Goal: Task Accomplishment & Management: Manage account settings

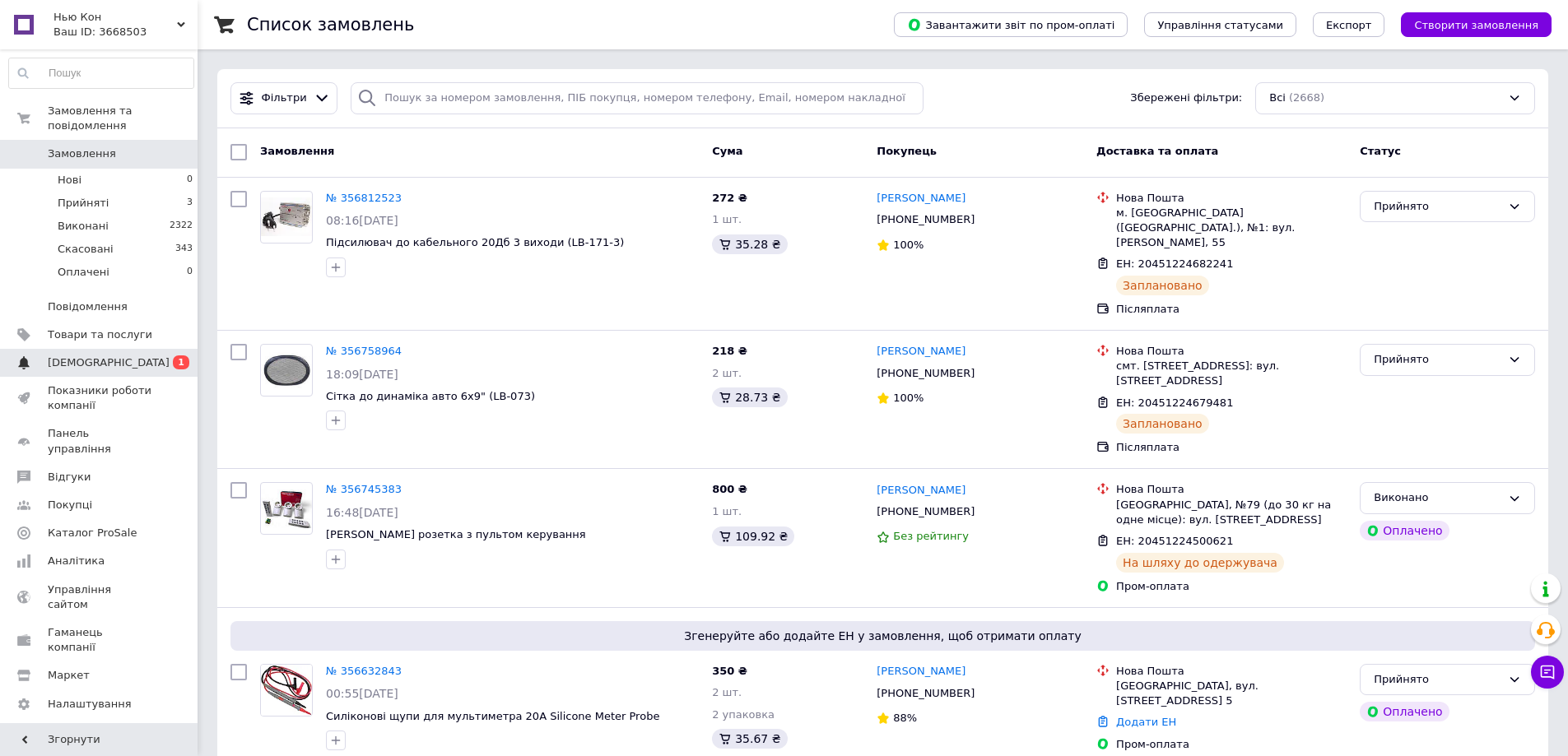
click at [89, 356] on span "[DEMOGRAPHIC_DATA]" at bounding box center [109, 363] width 122 height 15
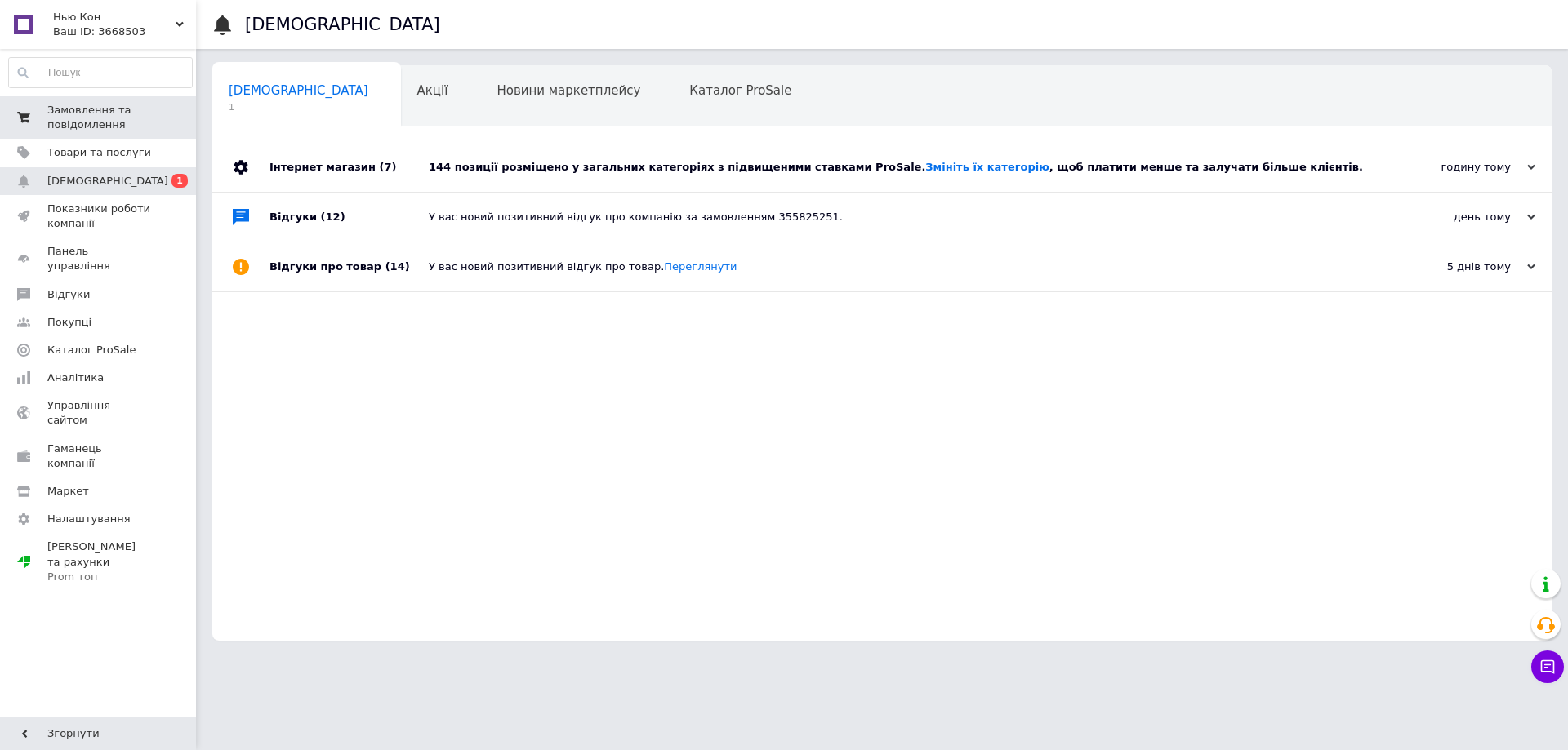
click at [70, 110] on span "Замовлення та повідомлення" at bounding box center [99, 118] width 104 height 29
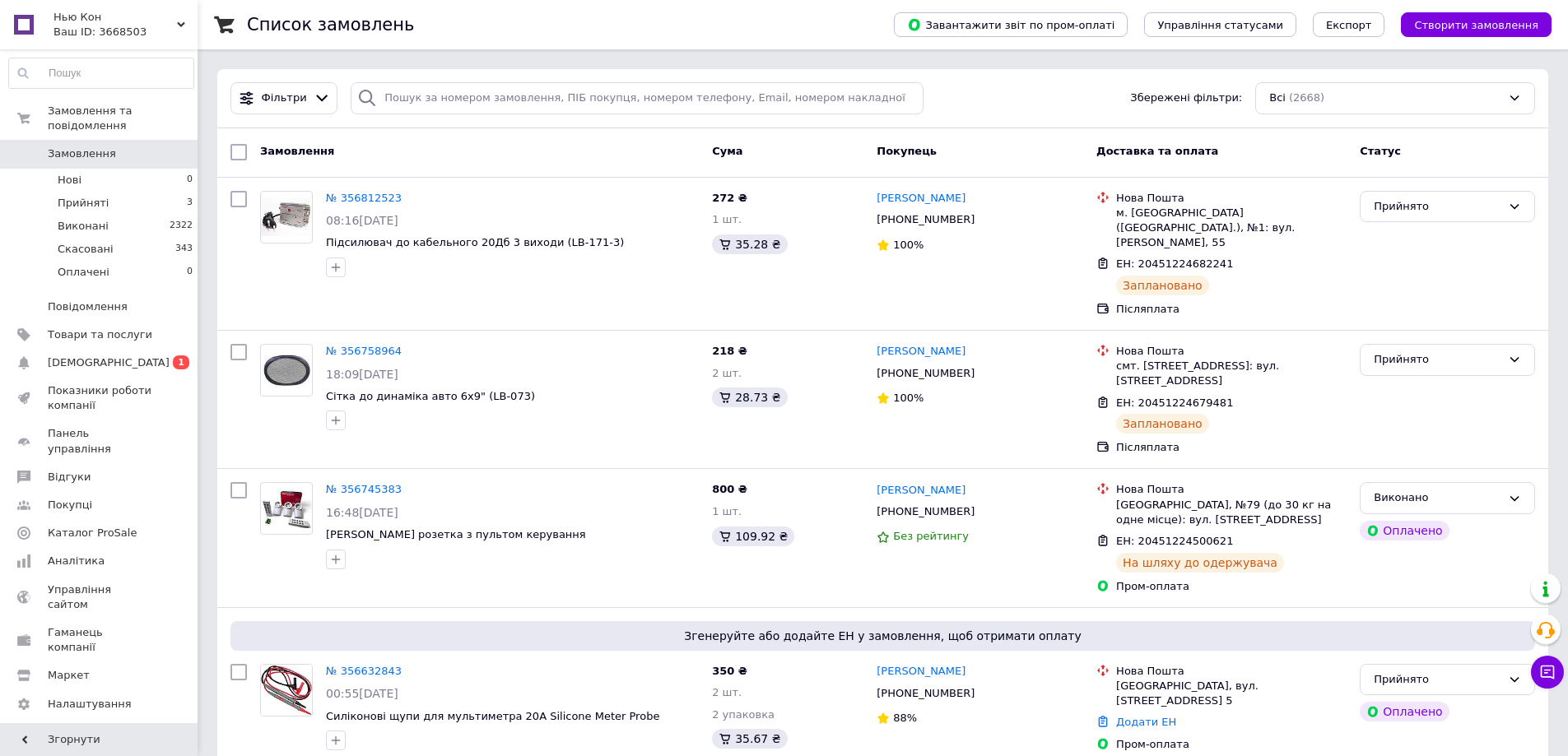
click at [88, 146] on span "Замовлення" at bounding box center [82, 153] width 69 height 15
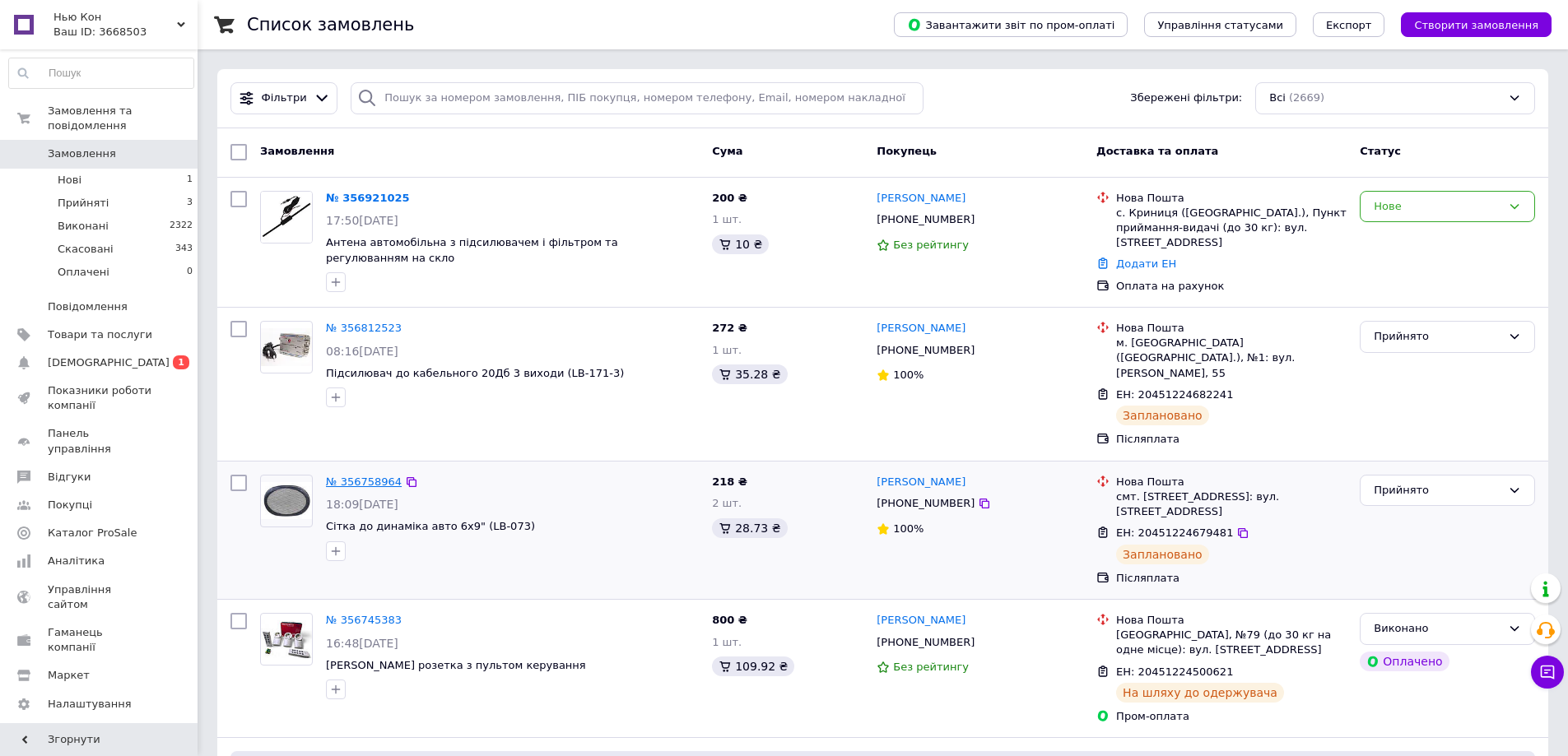
click at [367, 476] on link "№ 356758964" at bounding box center [363, 481] width 76 height 13
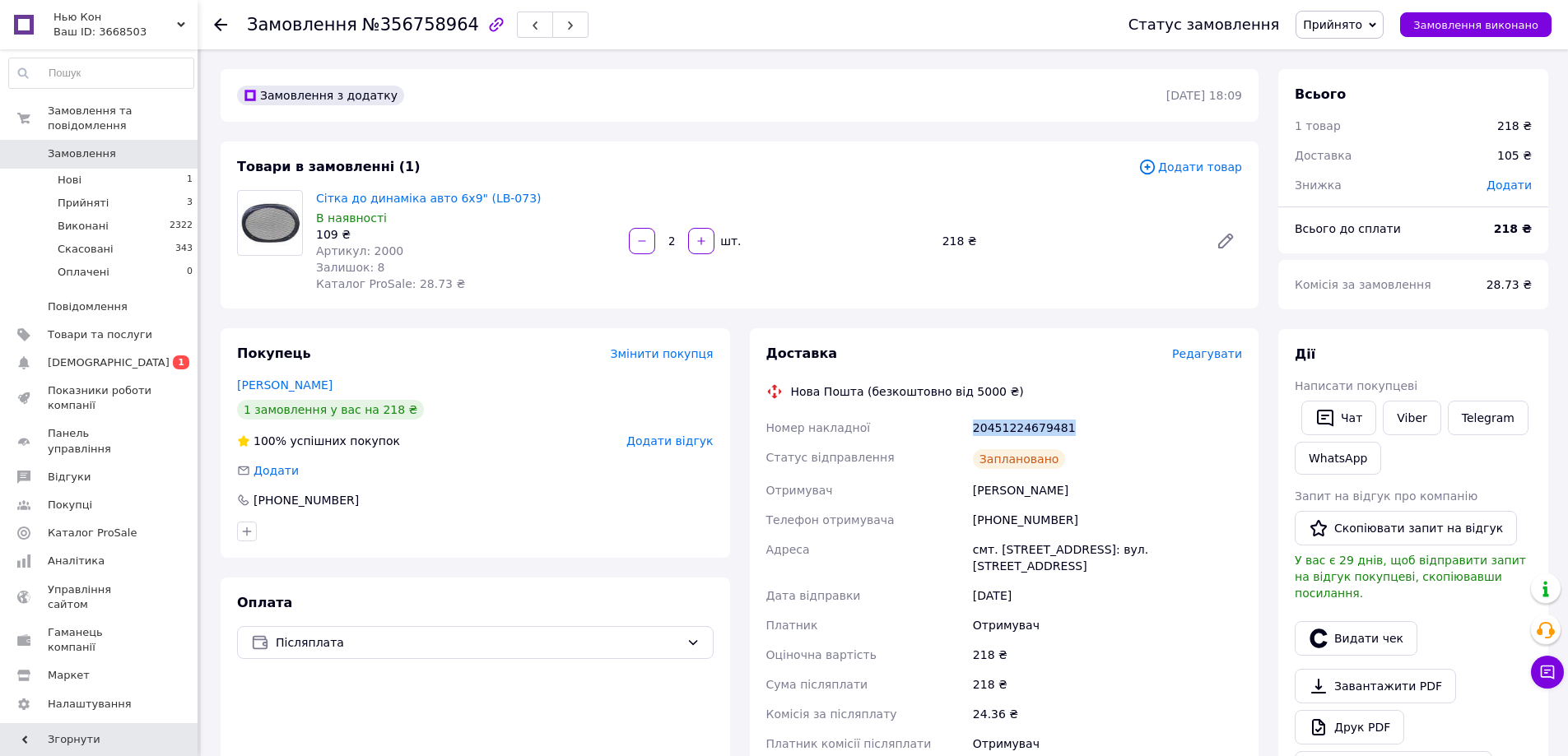
drag, startPoint x: 1070, startPoint y: 428, endPoint x: 966, endPoint y: 409, distance: 105.7
click at [966, 409] on div "Доставка Редагувати Нова Пошта (безкоштовно від 5000 ₴) Номер накладної 2045122…" at bounding box center [1004, 589] width 477 height 489
copy div "Номер накладної 20451224679481"
click at [1410, 421] on link "Viber" at bounding box center [1411, 418] width 58 height 34
click at [1493, 412] on link "Telegram" at bounding box center [1488, 418] width 80 height 34
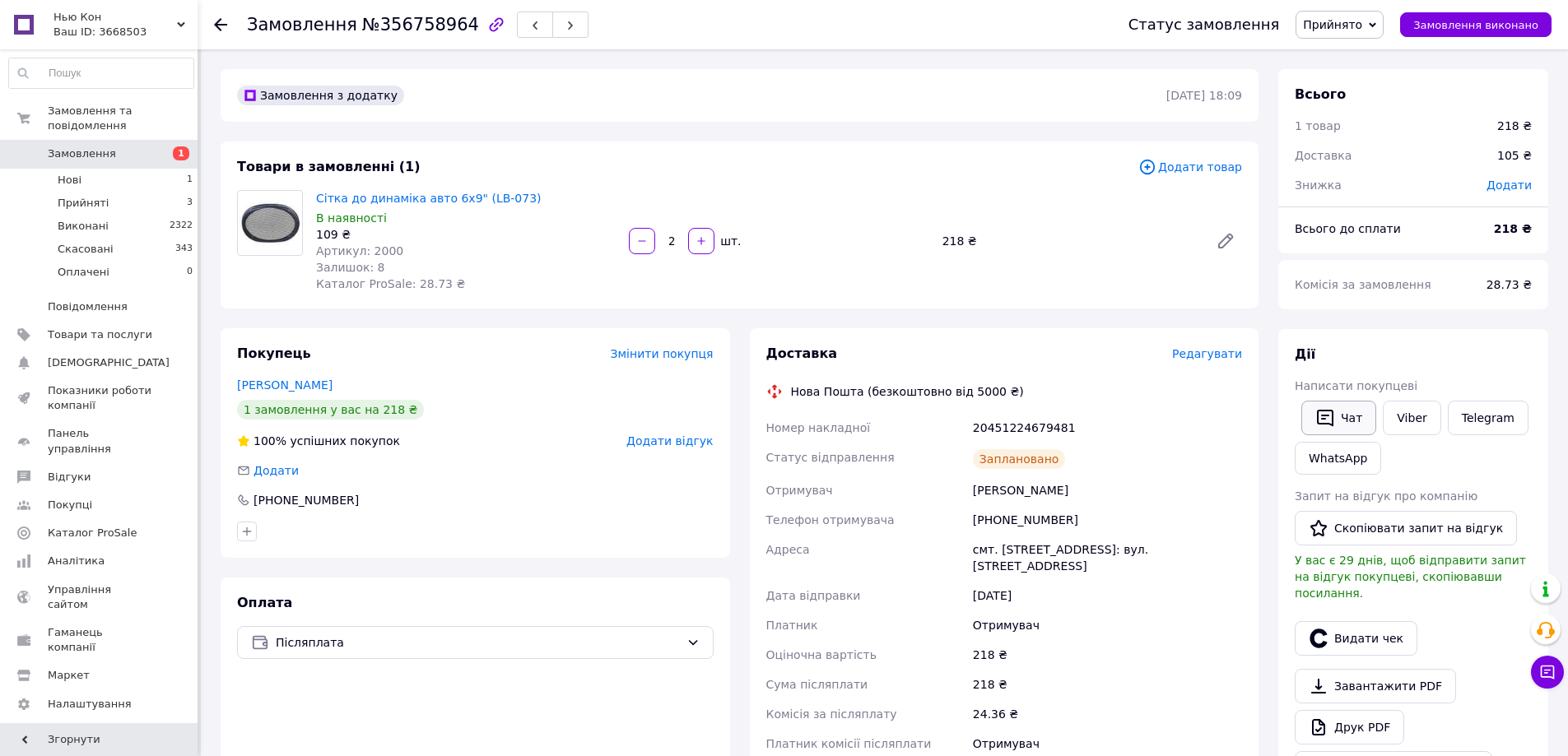
click at [1351, 417] on button "Чат" at bounding box center [1339, 418] width 75 height 34
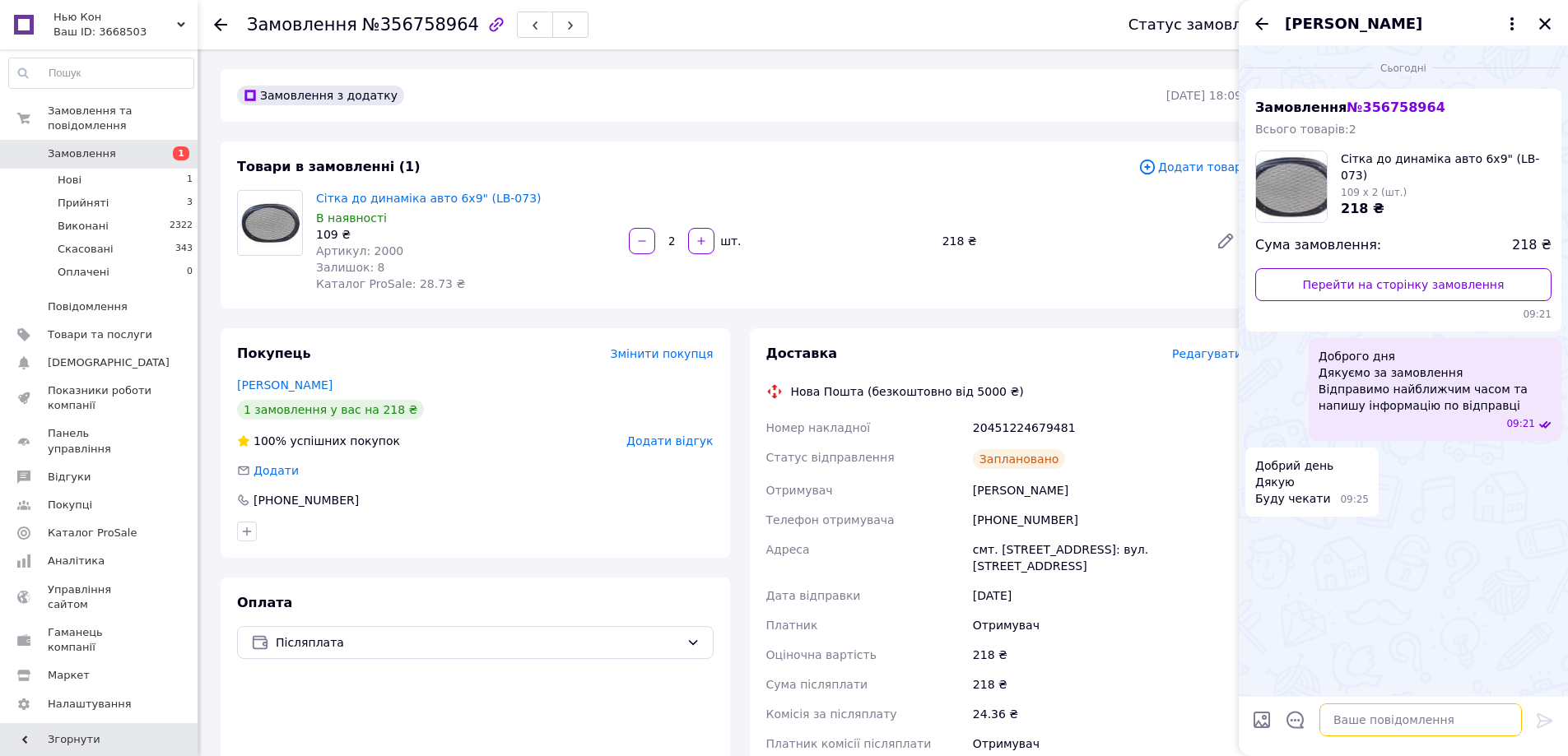
click at [1387, 722] on textarea at bounding box center [1420, 721] width 202 height 33
paste textarea "20451224679481"
type textarea "ТТН 20451224679481"
paste textarea "[URL][DOMAIN_NAME]"
type textarea "чек за посиланням [URL][DOMAIN_NAME]"
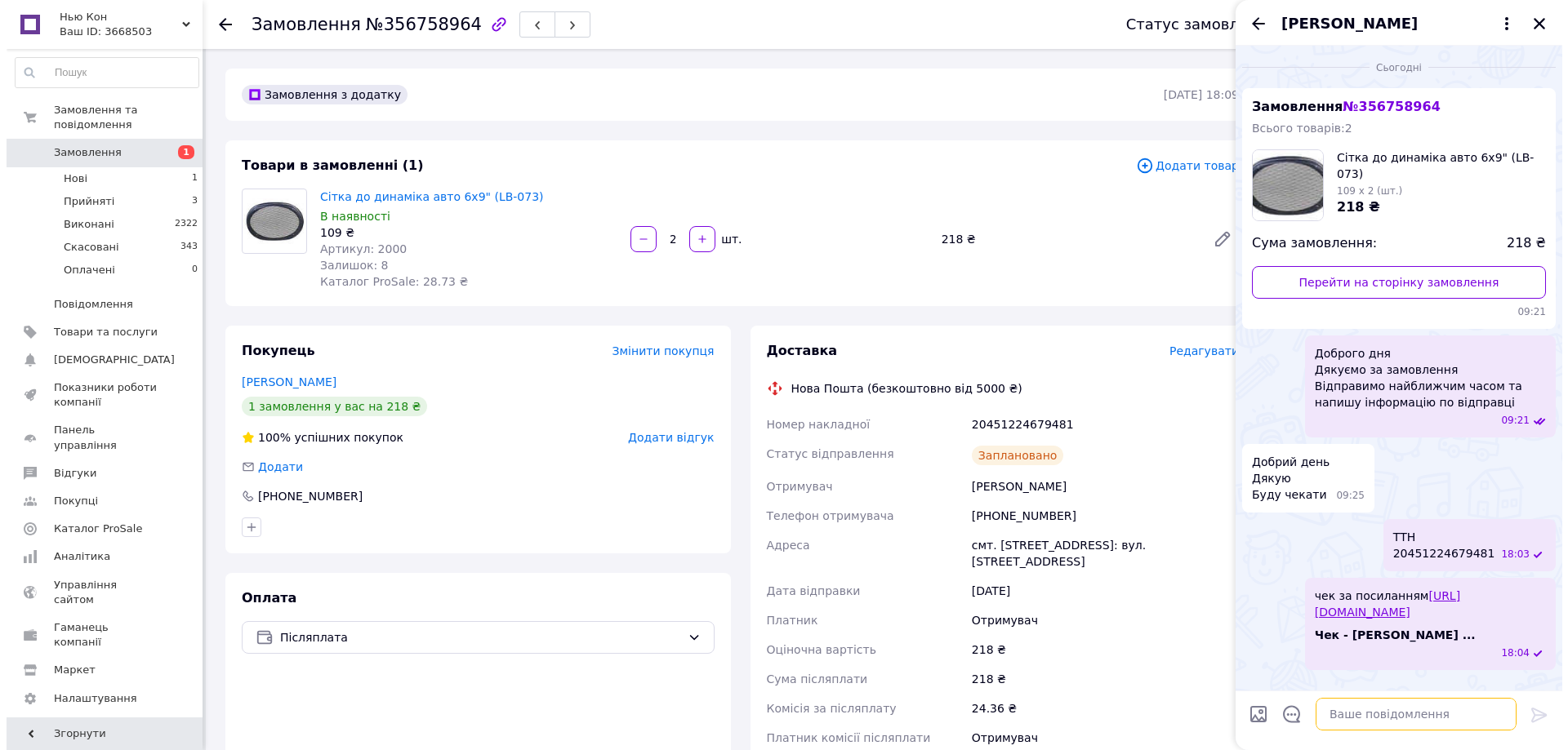
scroll to position [3, 0]
click at [1533, 28] on icon "Закрити" at bounding box center [1532, 23] width 15 height 15
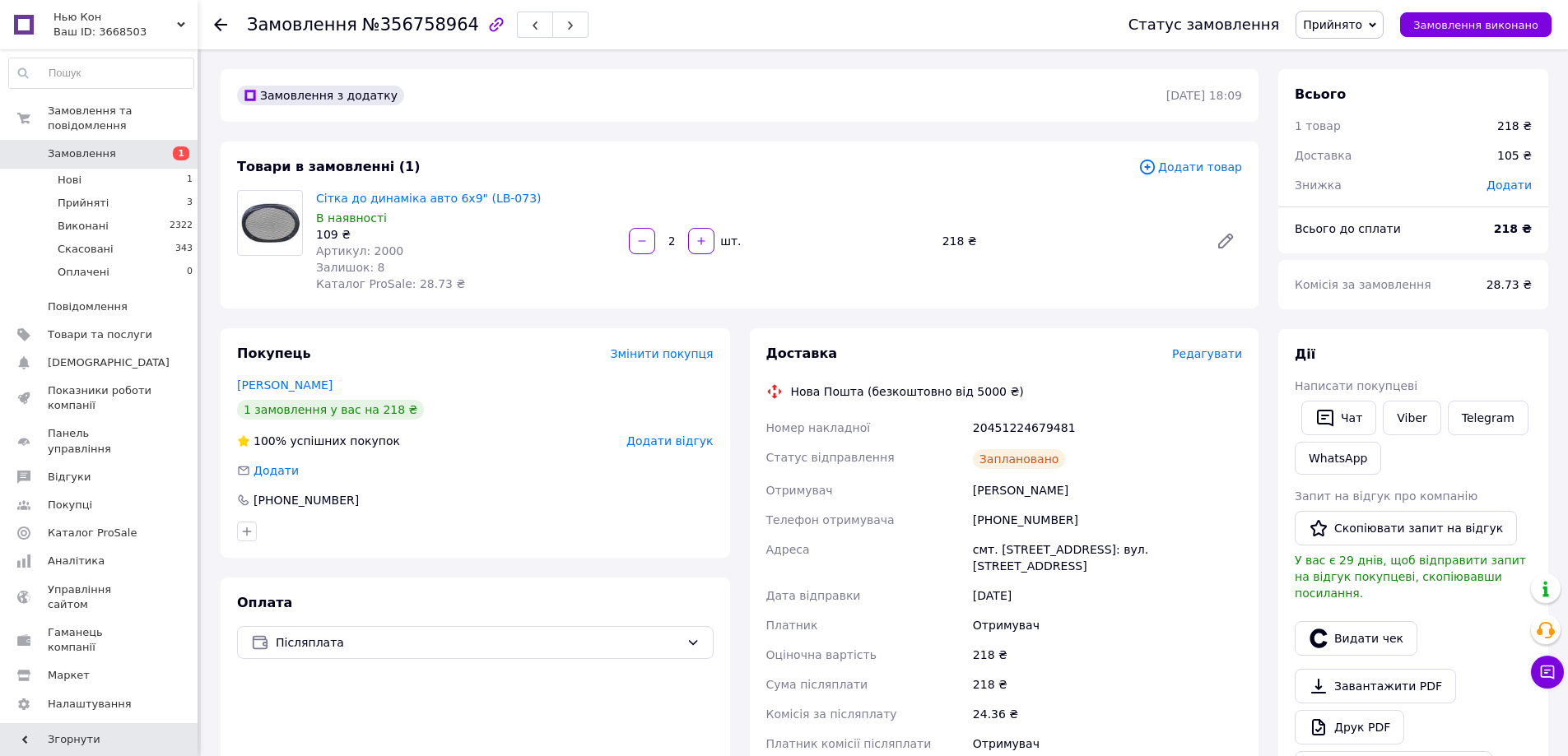
click at [1376, 25] on icon at bounding box center [1373, 25] width 8 height 8
click at [1348, 60] on li "Виконано" at bounding box center [1340, 57] width 86 height 25
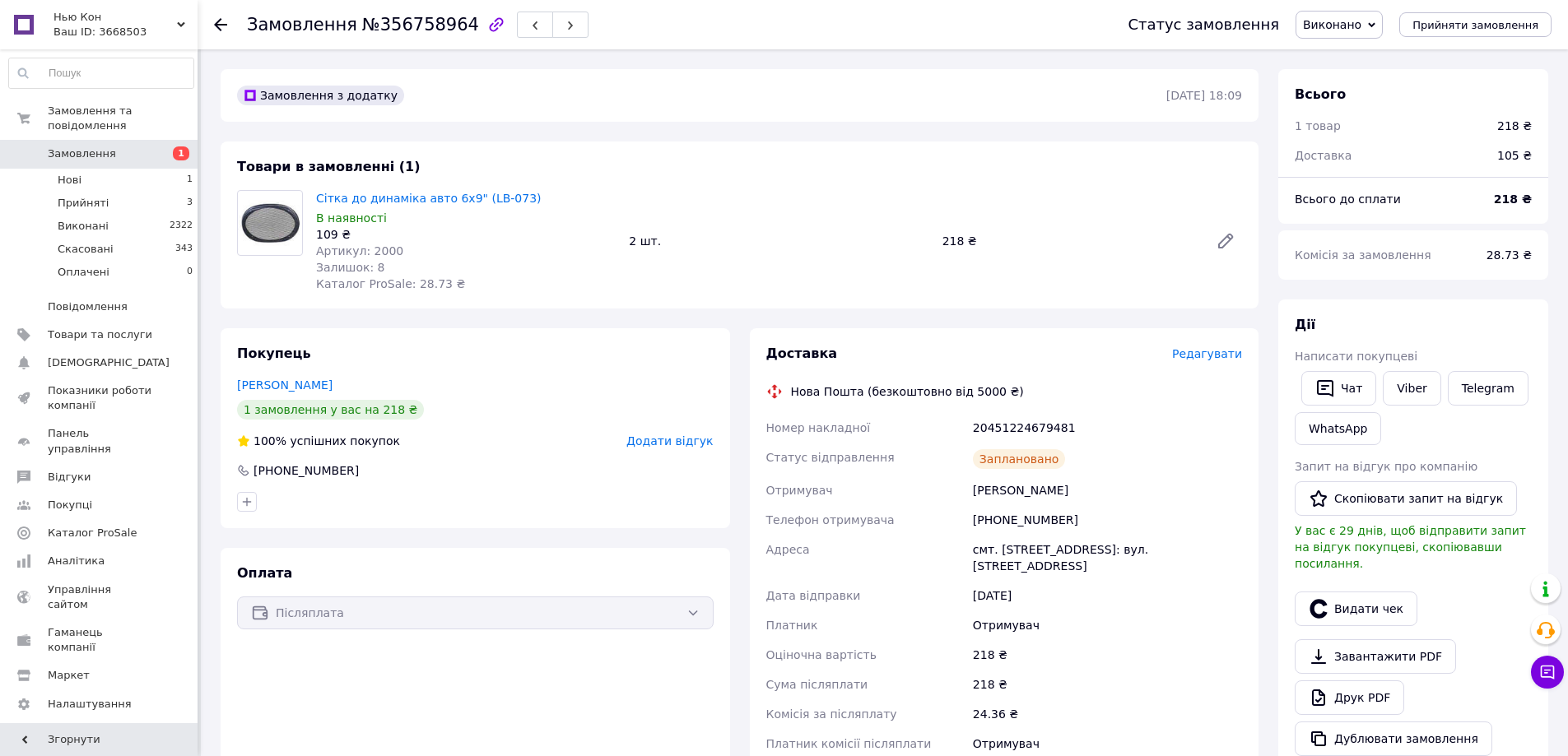
click at [79, 148] on link "Замовлення 1" at bounding box center [101, 154] width 202 height 28
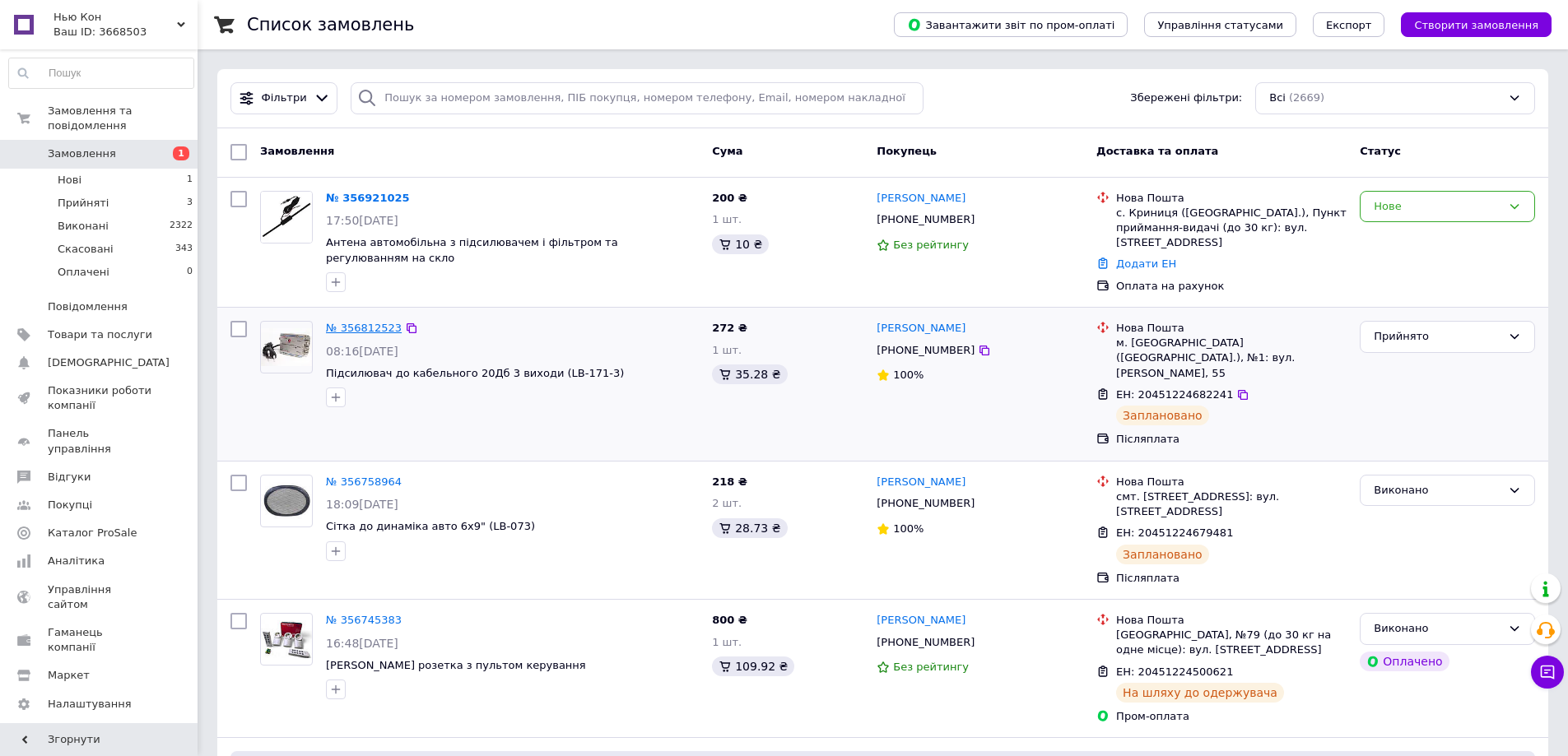
click at [358, 322] on link "№ 356812523" at bounding box center [363, 328] width 76 height 13
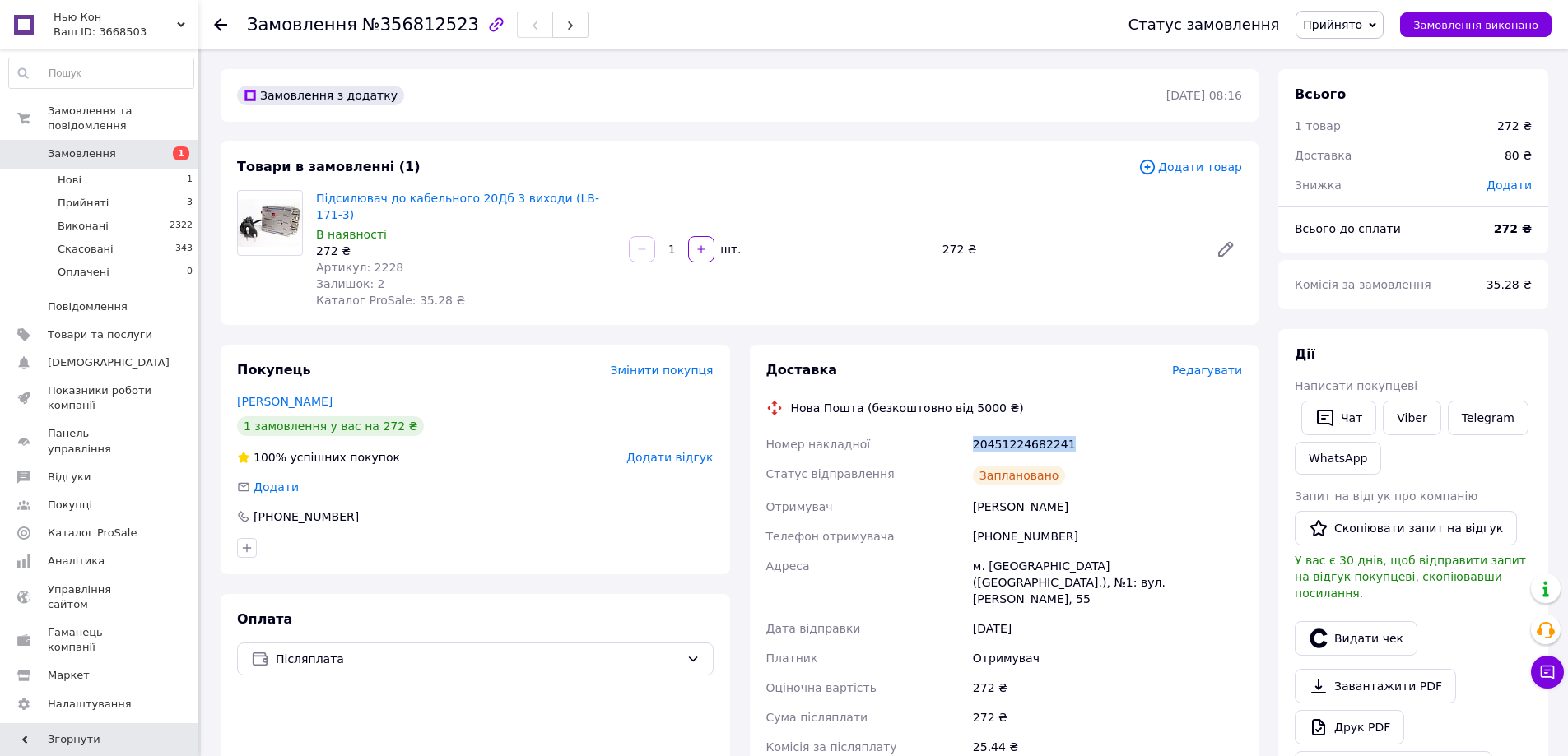
drag, startPoint x: 1066, startPoint y: 420, endPoint x: 967, endPoint y: 424, distance: 99.1
click at [967, 429] on div "Номер накладної 20451224682241 Статус відправлення Заплановано Отримувач [PERSO…" at bounding box center [1004, 626] width 483 height 392
copy div "Номер накладної 20451224682241"
click at [1420, 414] on link "Viber" at bounding box center [1411, 418] width 58 height 34
click at [1360, 27] on span "Прийнято" at bounding box center [1333, 24] width 59 height 13
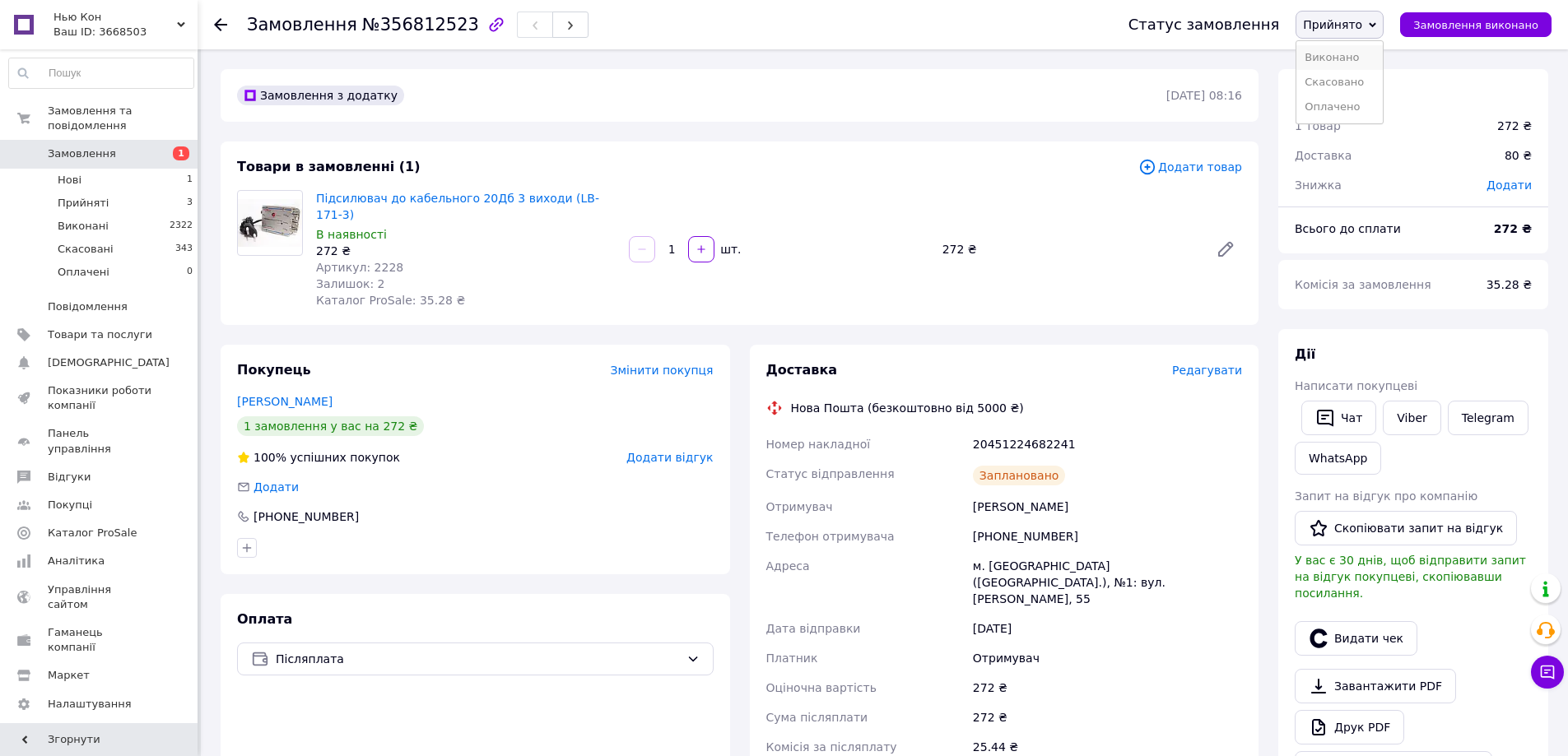
click at [1340, 51] on li "Виконано" at bounding box center [1340, 57] width 86 height 25
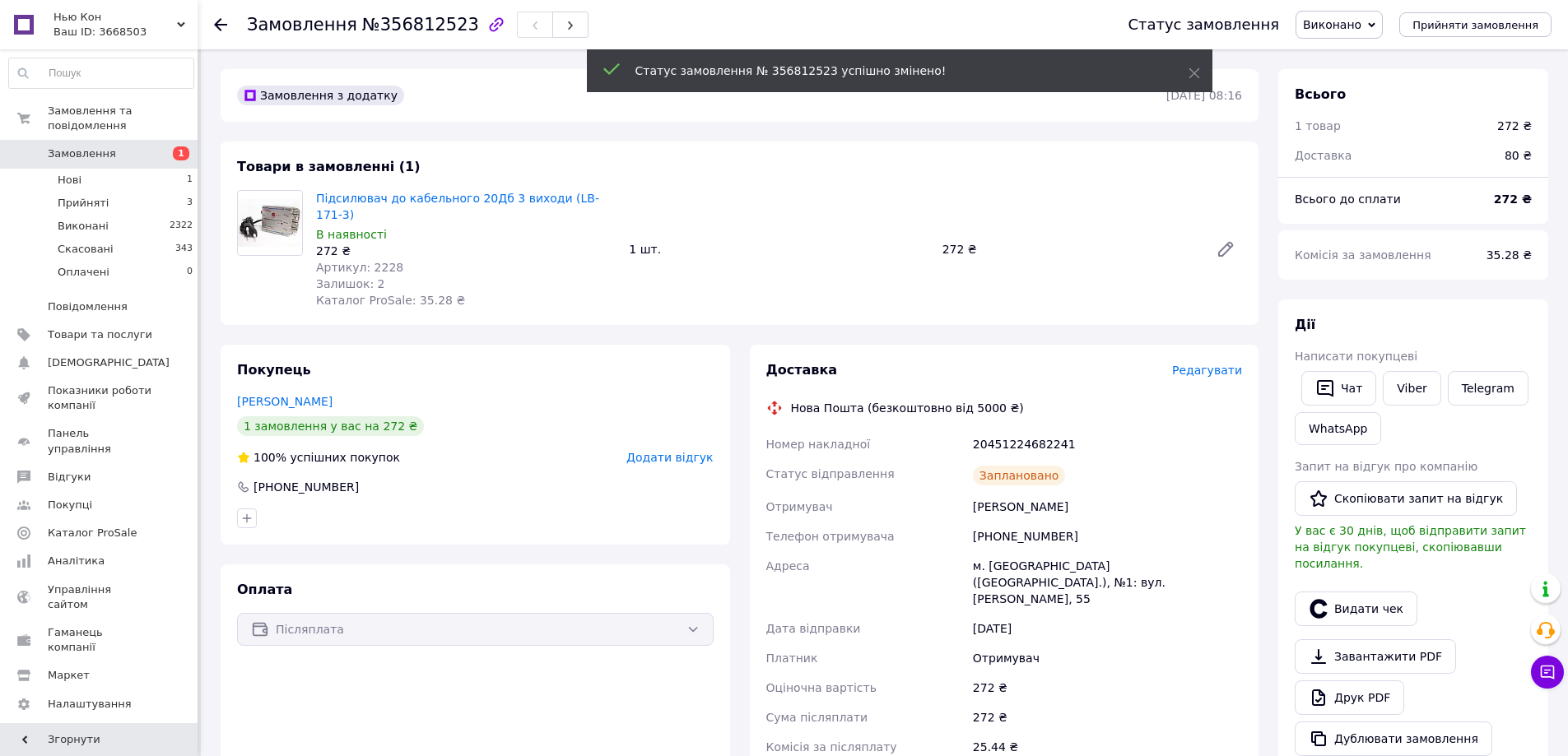
click at [70, 140] on link "Замовлення 1" at bounding box center [101, 154] width 202 height 28
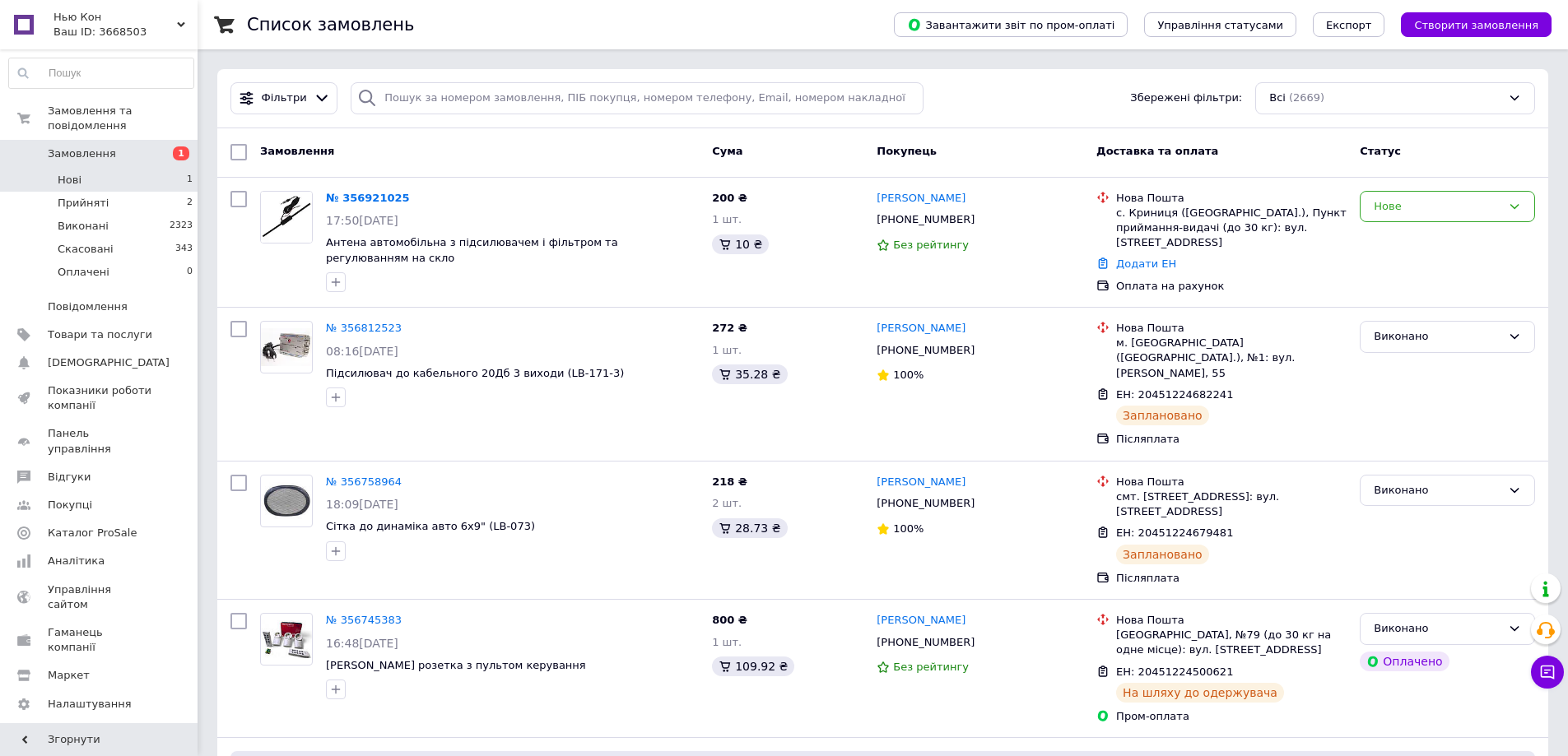
click at [84, 169] on li "Нові 1" at bounding box center [101, 180] width 202 height 24
